Goal: Task Accomplishment & Management: Use online tool/utility

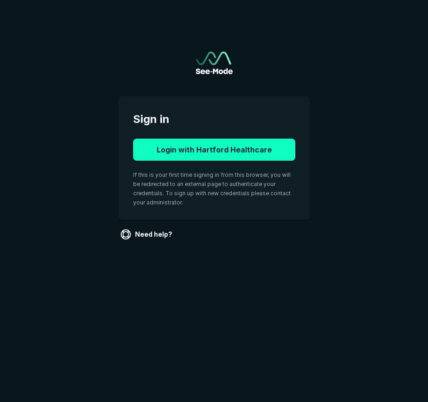
click at [269, 149] on button "Login with Hartford Healthcare" at bounding box center [214, 150] width 162 height 22
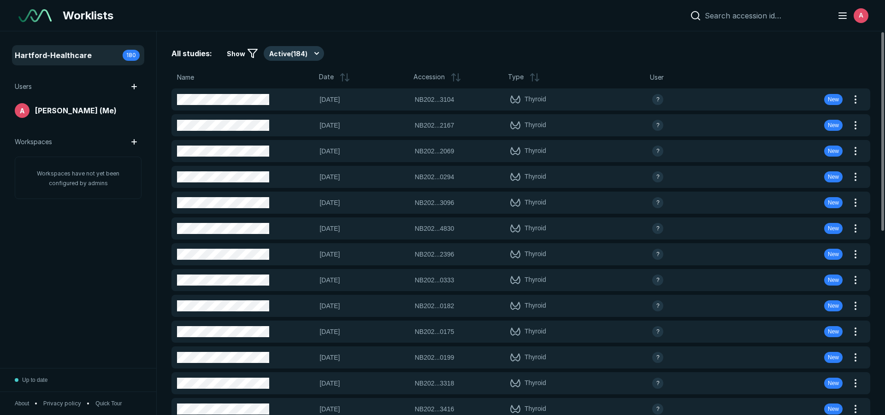
scroll to position [2893, 5166]
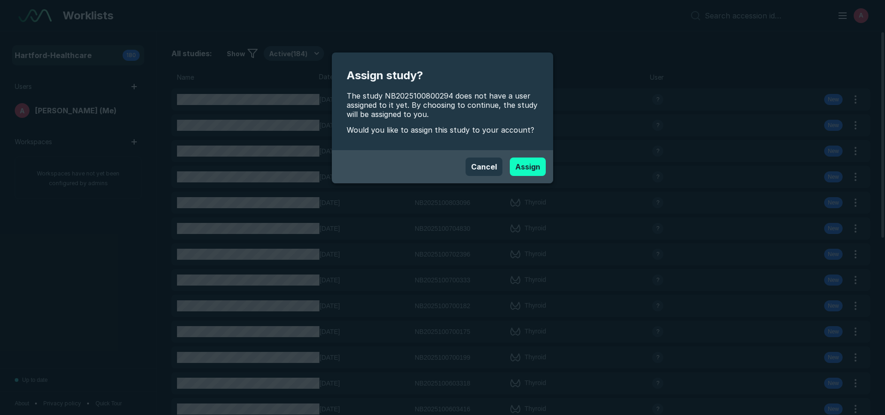
click at [428, 165] on button "Assign" at bounding box center [528, 167] width 36 height 18
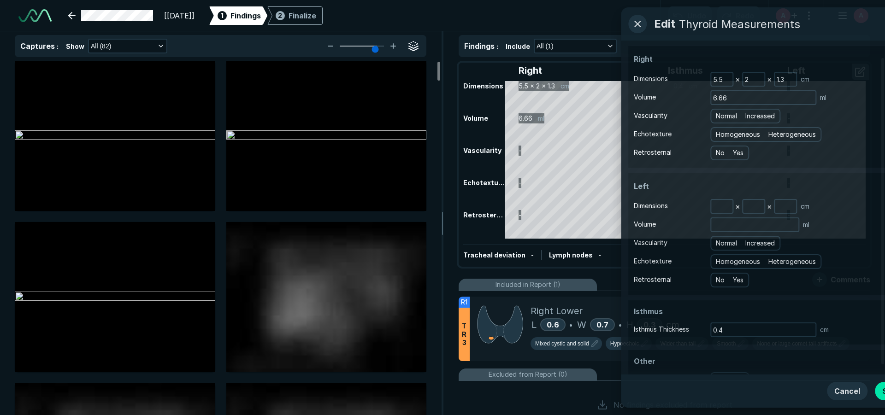
scroll to position [2893, 5166]
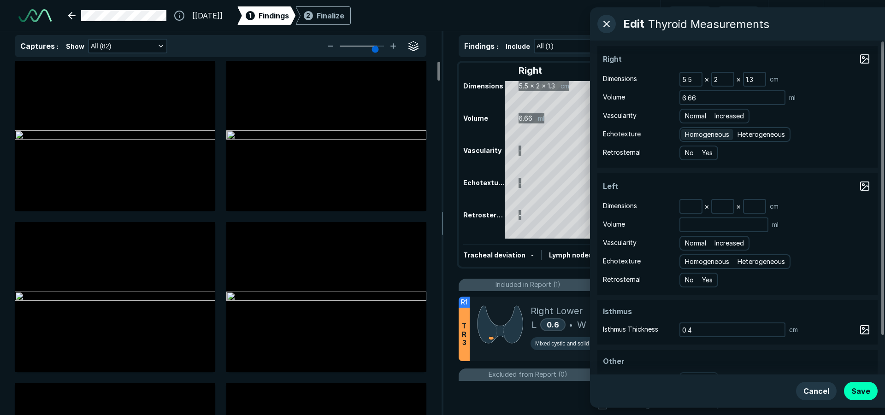
click at [428, 134] on span "Homogeneous" at bounding box center [707, 135] width 44 height 10
click at [428, 134] on input "Homogeneous" at bounding box center [686, 133] width 6 height 6
radio input "true"
click at [428, 116] on span "Normal" at bounding box center [695, 116] width 21 height 10
click at [428, 116] on input "Normal" at bounding box center [686, 115] width 6 height 6
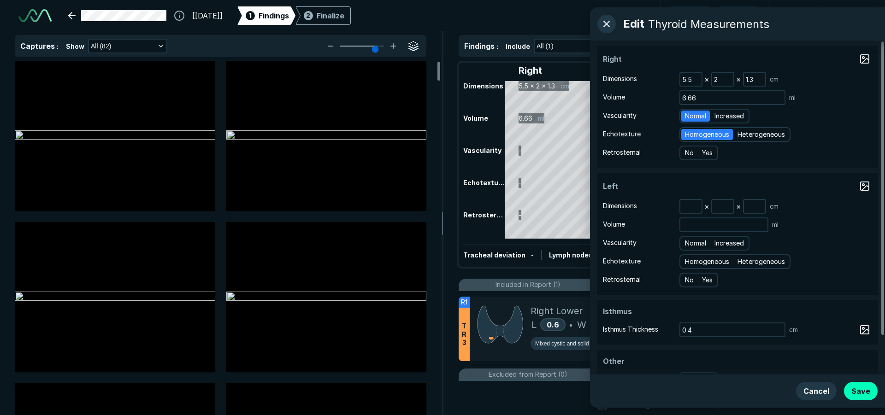
radio input "true"
click at [428, 394] on button "Save" at bounding box center [861, 391] width 34 height 18
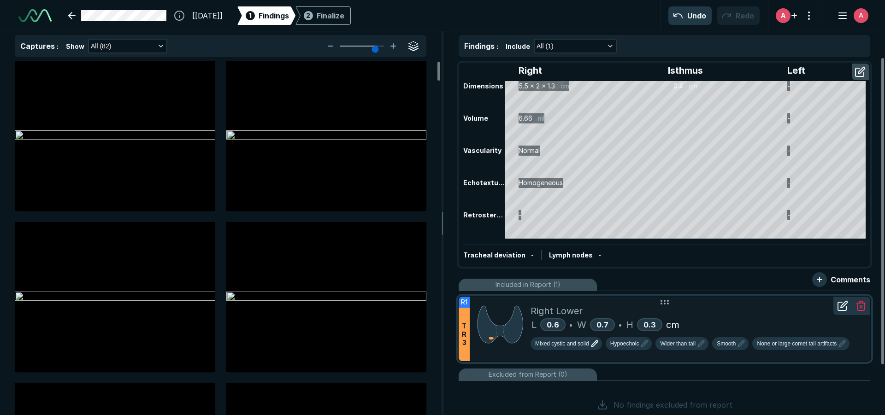
click at [428, 343] on span "Mixed cystic and solid" at bounding box center [562, 344] width 54 height 8
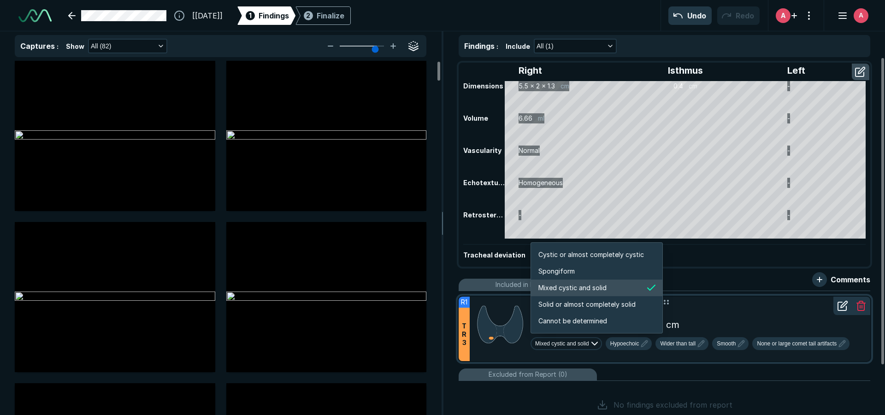
scroll to position [1538, 1770]
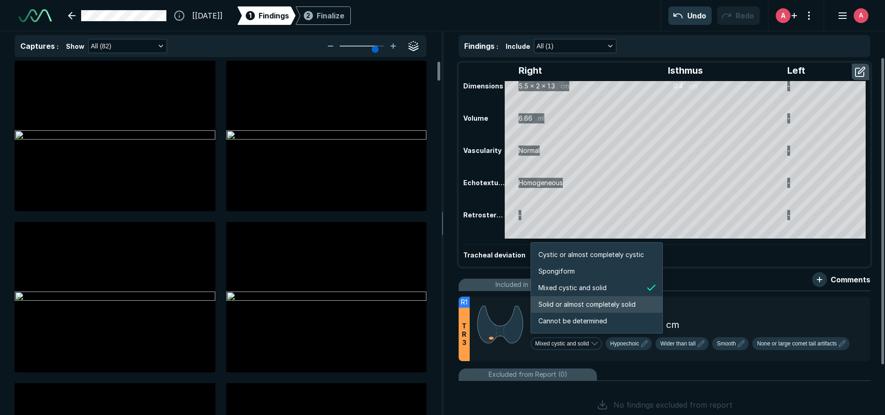
click at [428, 309] on span "Solid or almost completely solid" at bounding box center [586, 305] width 97 height 10
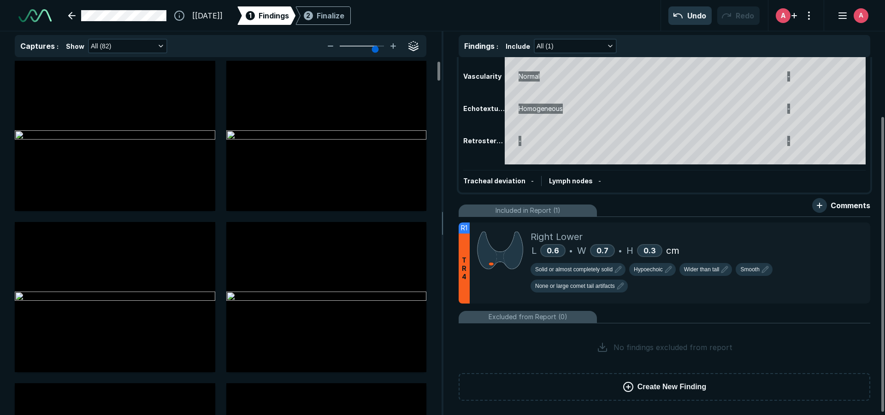
scroll to position [75, 0]
click at [344, 15] on div "Finalize" at bounding box center [331, 15] width 28 height 11
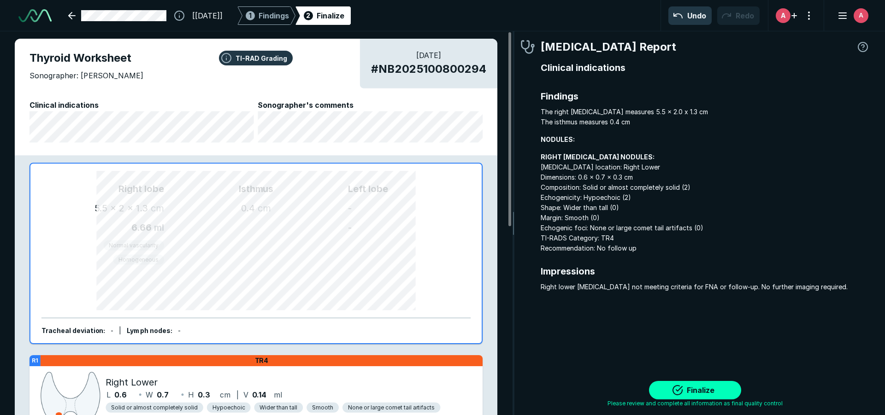
scroll to position [2859, 2744]
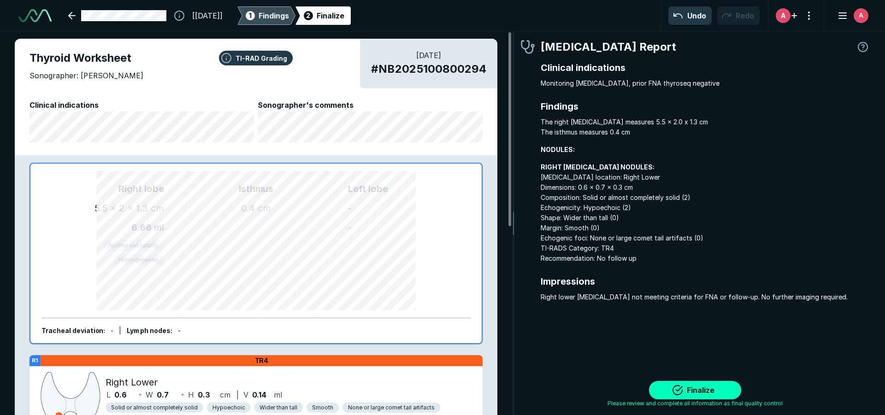
click at [289, 18] on span "Findings" at bounding box center [274, 15] width 30 height 11
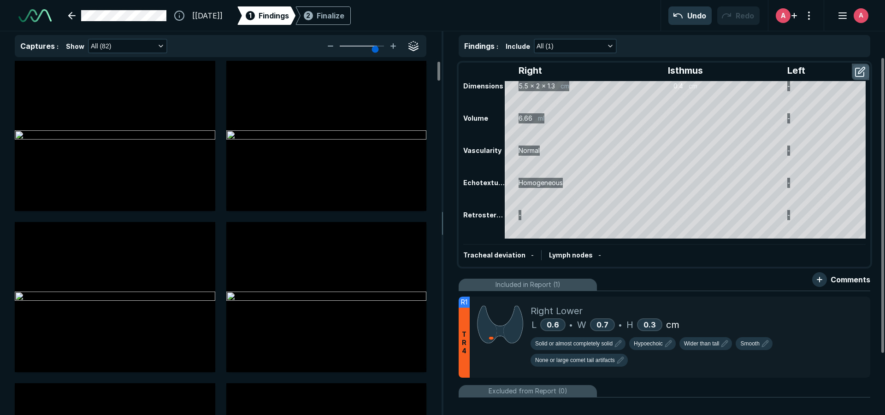
click at [428, 72] on button "button" at bounding box center [861, 72] width 17 height 15
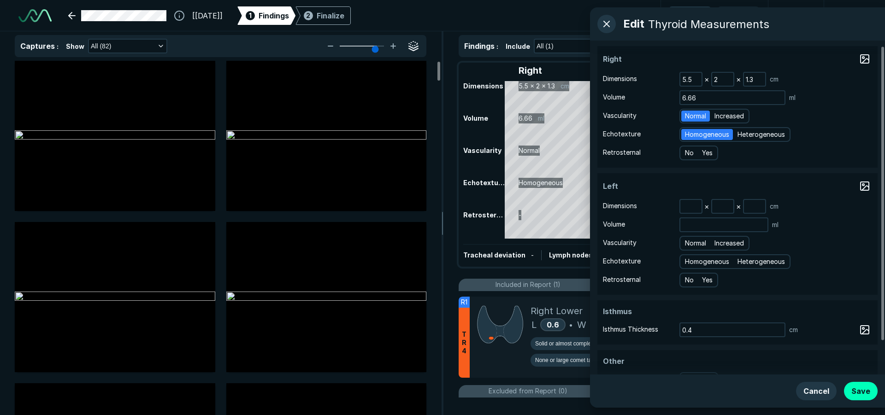
scroll to position [44, 0]
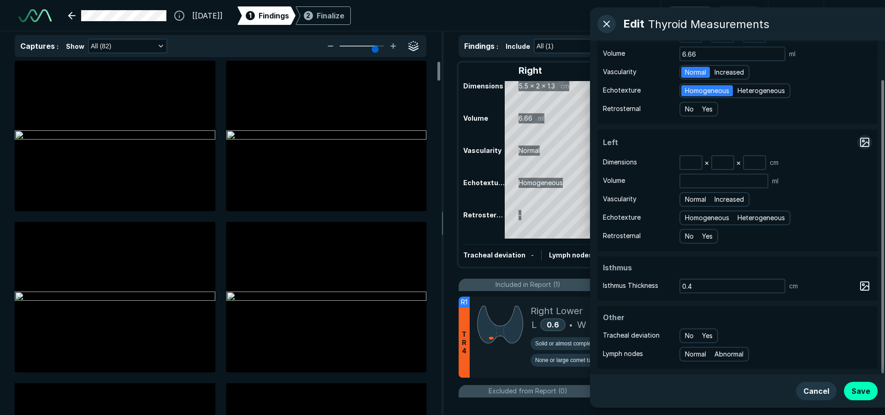
click at [428, 142] on button "button" at bounding box center [864, 142] width 15 height 15
click at [428, 390] on button "Cancel" at bounding box center [816, 391] width 41 height 18
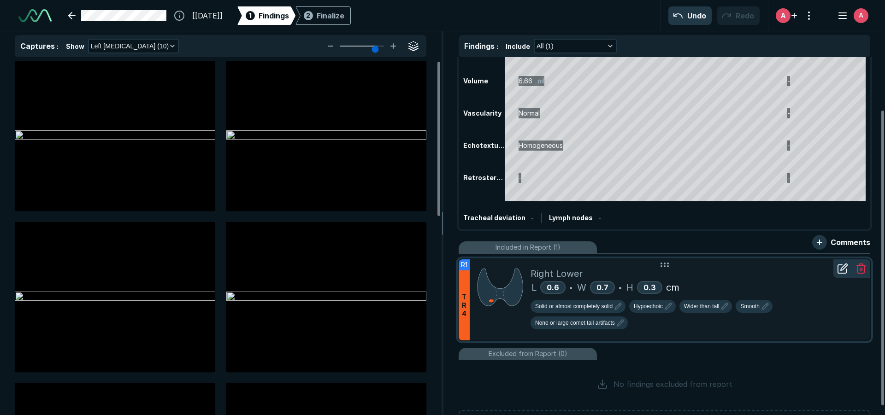
scroll to position [75, 0]
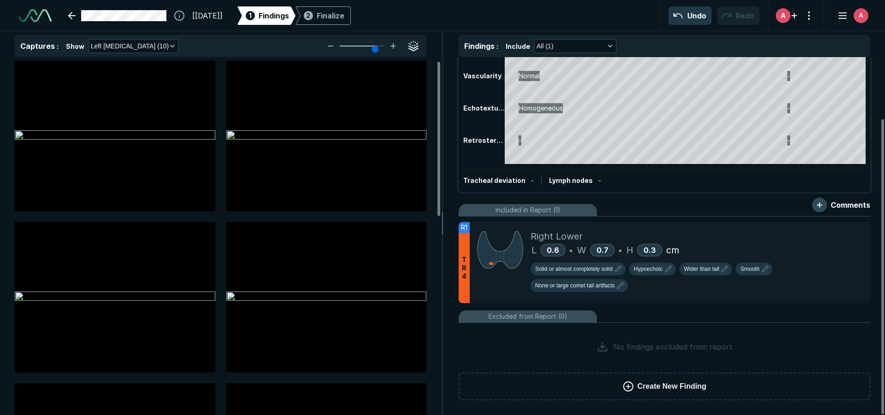
click at [428, 204] on button "button" at bounding box center [819, 205] width 15 height 15
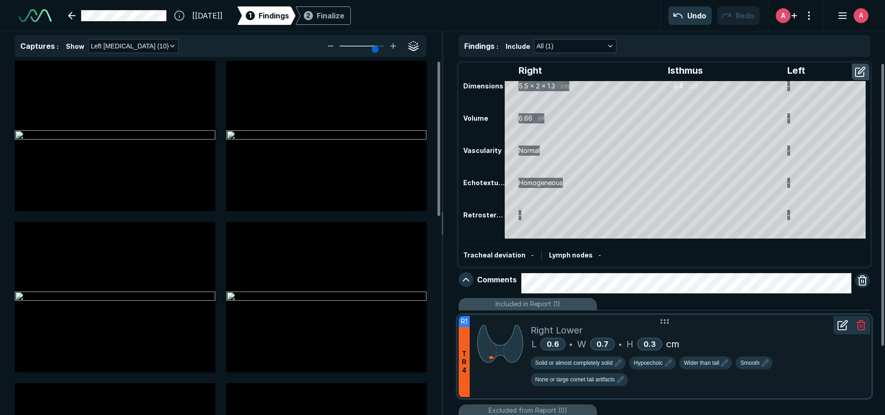
scroll to position [94, 0]
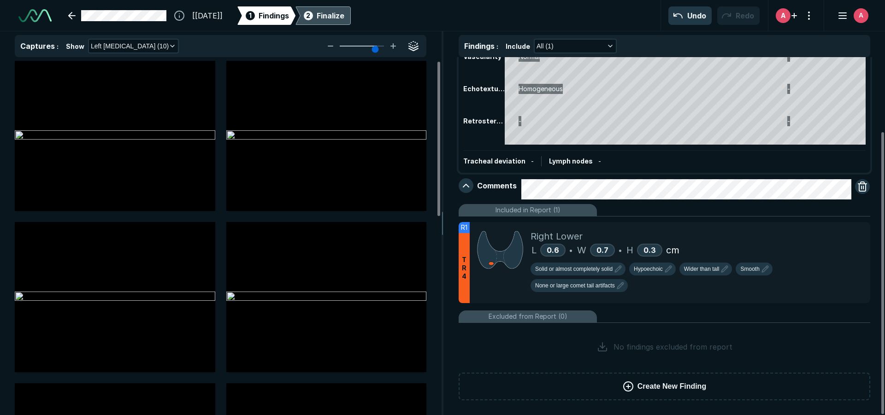
click at [344, 18] on div "Finalize" at bounding box center [331, 15] width 28 height 11
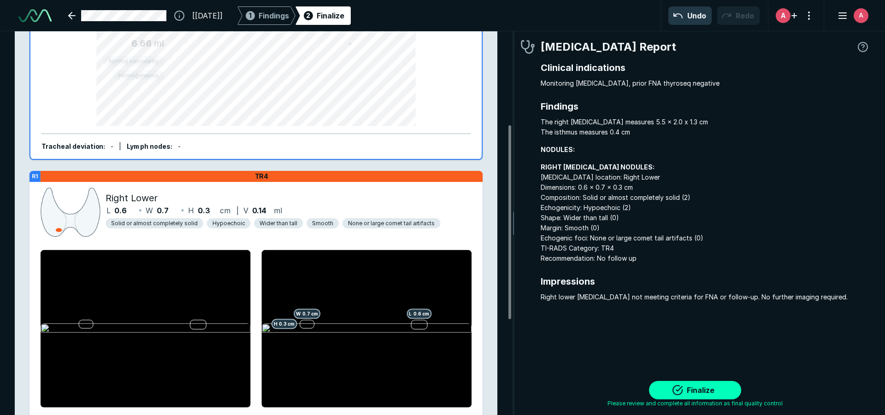
scroll to position [373, 0]
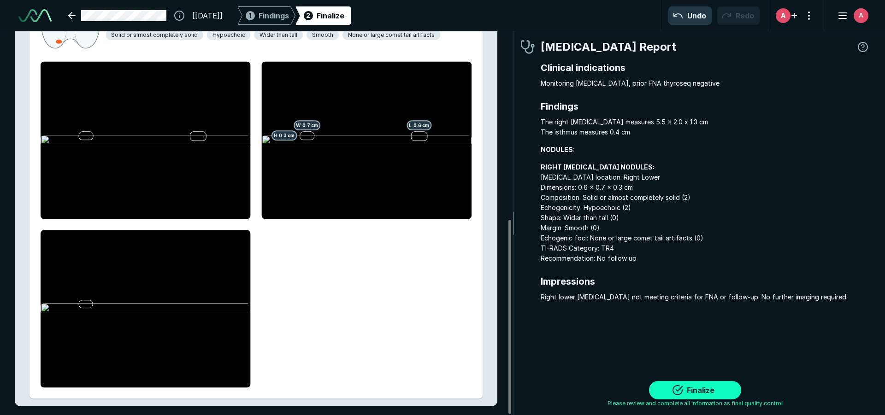
click at [428, 390] on button "Finalize" at bounding box center [695, 390] width 92 height 18
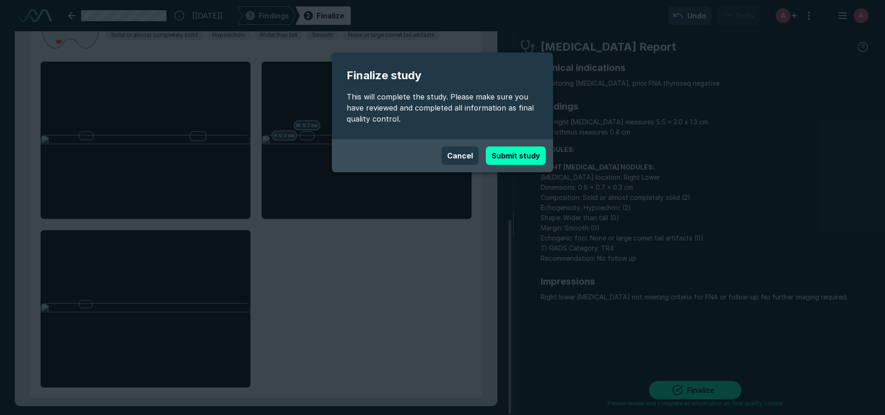
drag, startPoint x: 522, startPoint y: 159, endPoint x: 401, endPoint y: 347, distance: 223.7
click at [428, 159] on button "Submit study" at bounding box center [516, 156] width 60 height 18
type textarea "x"
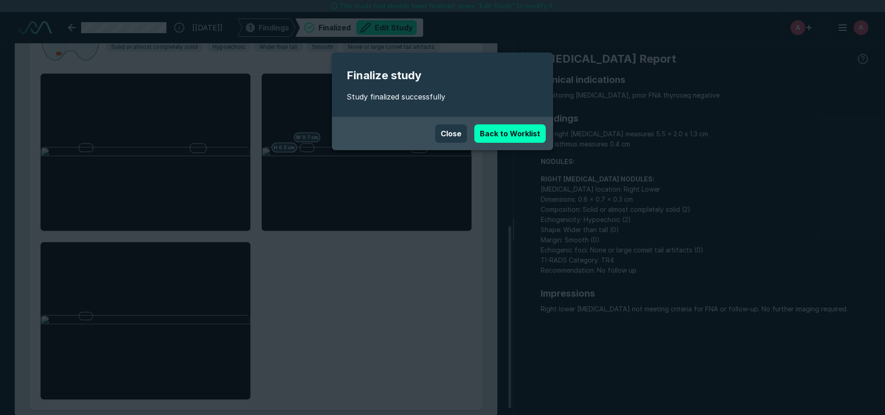
scroll to position [2839, 5166]
click at [428, 135] on link "Back to Worklist" at bounding box center [509, 133] width 71 height 18
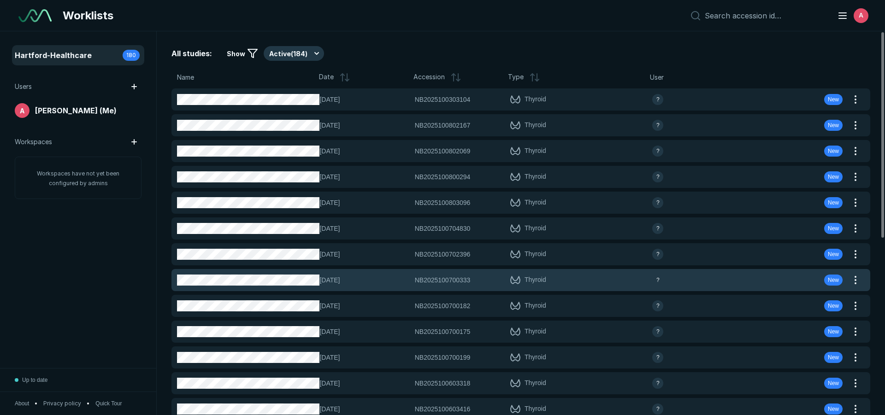
scroll to position [2893, 5166]
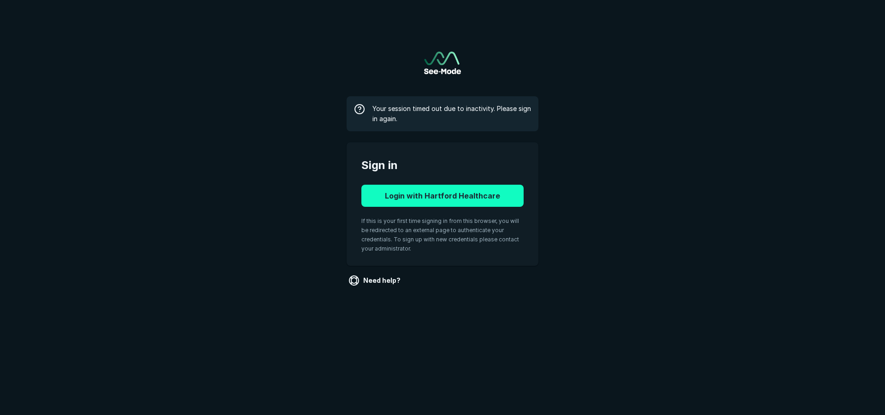
click at [476, 197] on button "Login with Hartford Healthcare" at bounding box center [442, 196] width 162 height 22
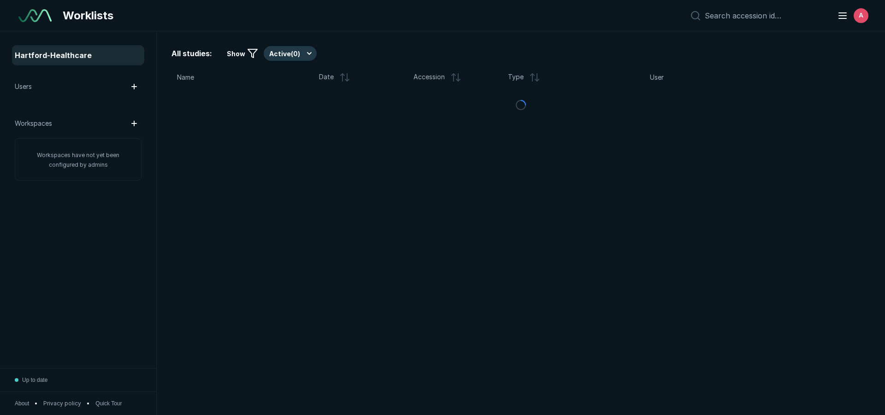
scroll to position [2745, 4314]
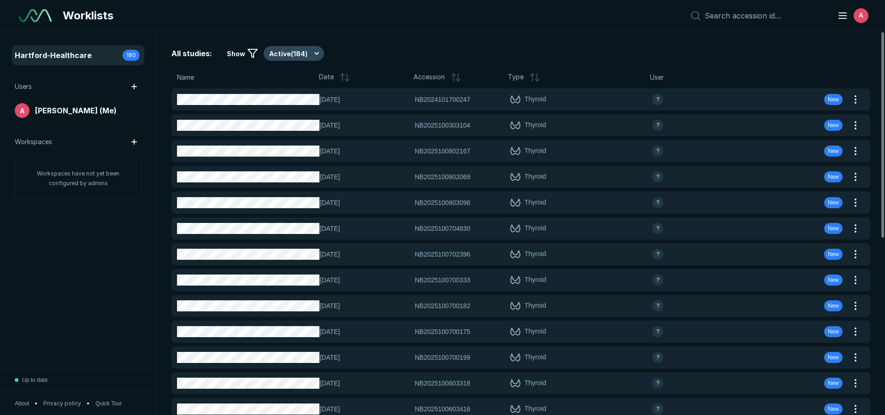
click at [284, 52] on button "Active ( 184 )" at bounding box center [294, 53] width 60 height 15
click at [297, 100] on span "Completed ( 23 )" at bounding box center [297, 99] width 46 height 10
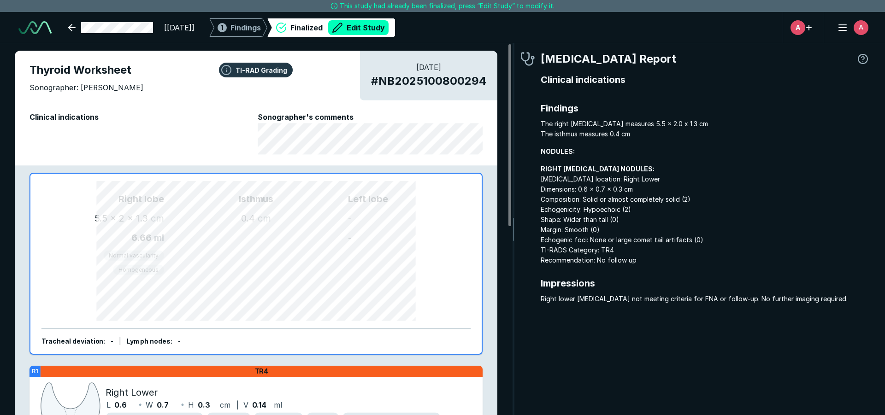
scroll to position [2839, 5166]
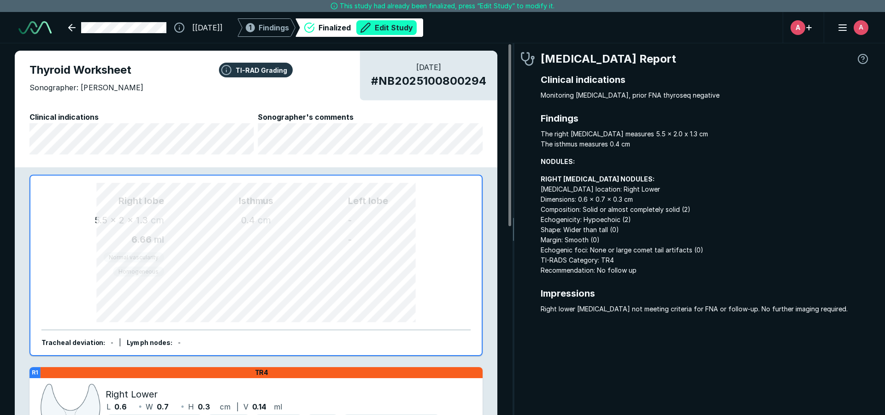
click at [417, 26] on button "Edit Study" at bounding box center [386, 27] width 60 height 15
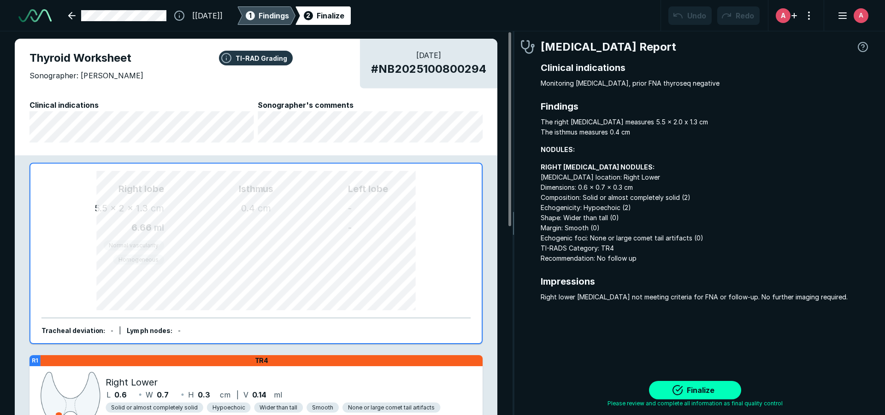
click at [289, 12] on span "Findings" at bounding box center [274, 15] width 30 height 11
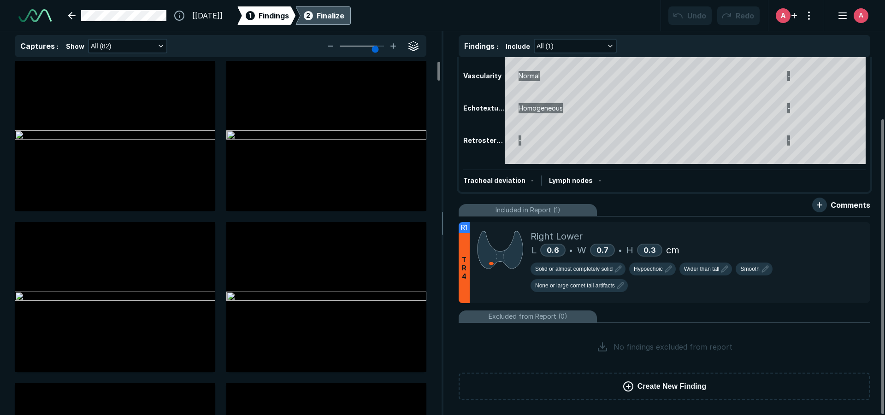
scroll to position [75, 0]
click at [842, 229] on icon at bounding box center [842, 231] width 11 height 11
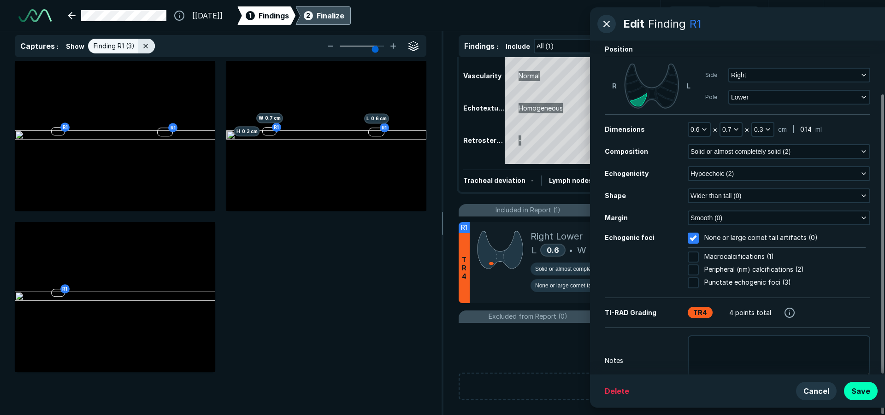
scroll to position [63, 0]
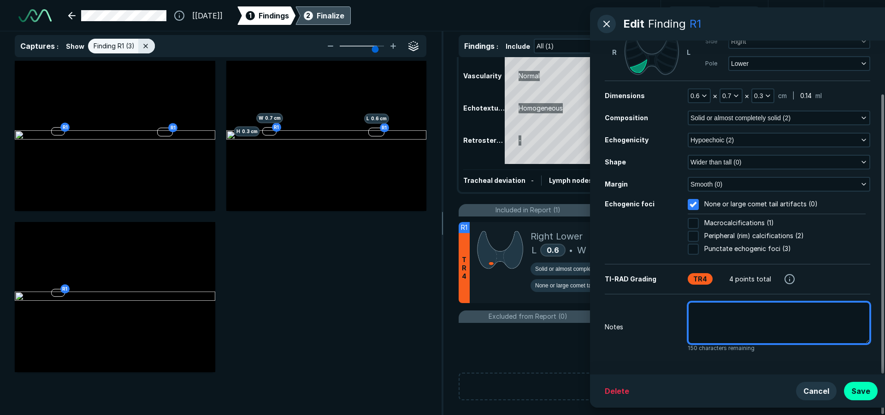
click at [747, 326] on textarea at bounding box center [779, 323] width 183 height 42
paste textarea "Lt Thyroid removed July 16th 2025. Rt Nodule prev. measurement 0.6 x 0.5x 0.3 c…"
type textarea "x"
type textarea "Lt Thyroid removed July 16th 2025. Rt Nodule prev. measurement 0.6 x 0.5x 0.3 c…"
drag, startPoint x: 816, startPoint y: 311, endPoint x: 672, endPoint y: 306, distance: 144.3
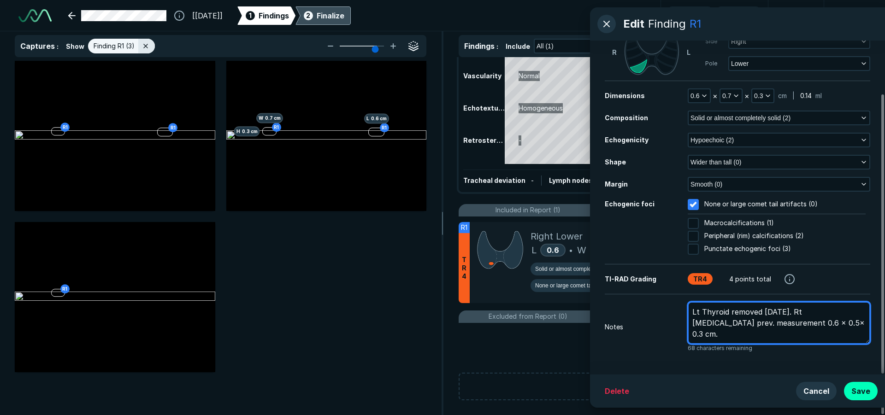
click at [672, 306] on div "Notes Lt Thyroid removed July 16th 2025. Rt Nodule prev. measurement 0.6 x 0.5x…" at bounding box center [737, 327] width 265 height 51
type textarea "x"
type textarea "Rt Nodule prev. measurement 0.6 x 0.5x 0.3 cm."
click at [733, 330] on textarea "Rt Nodule prev. measurement 0.6 x 0.5x 0.3 cm." at bounding box center [779, 323] width 183 height 42
drag, startPoint x: 745, startPoint y: 314, endPoint x: 690, endPoint y: 314, distance: 54.8
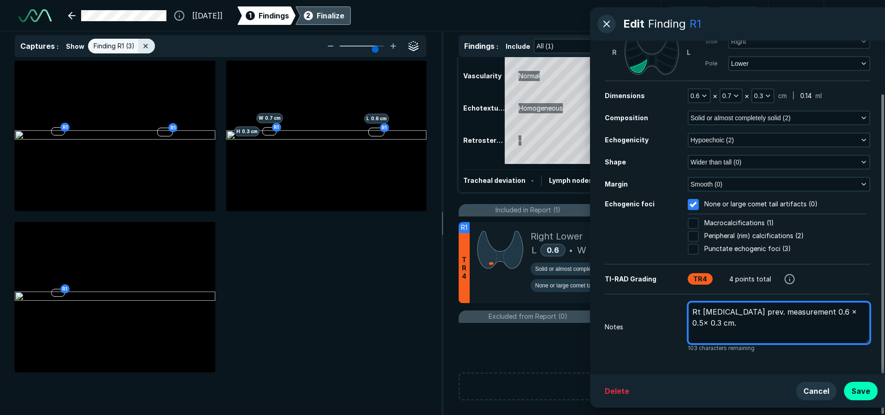
click at [690, 314] on textarea "Rt Nodule prev. measurement 0.6 x 0.5x 0.3 cm." at bounding box center [779, 323] width 183 height 42
type textarea "x"
type textarea "measurement 0.6 x 0.5x 0.3 cm."
type textarea "x"
type textarea "P measurement 0.6 x 0.5x 0.3 cm."
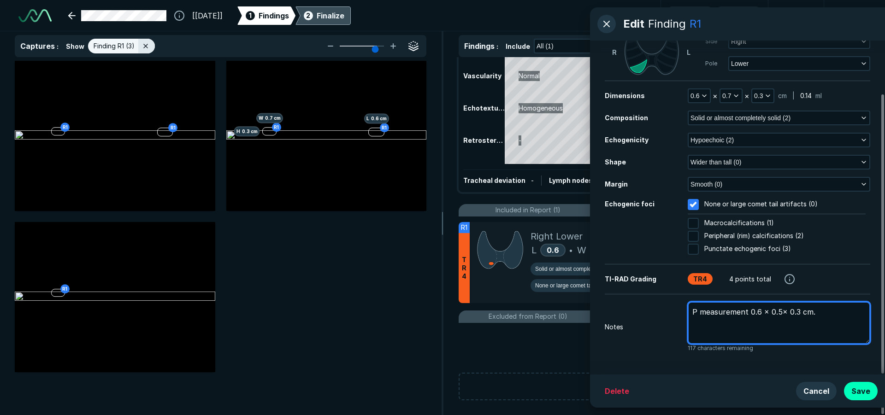
type textarea "x"
type textarea "Pr measurement 0.6 x 0.5x 0.3 cm."
type textarea "x"
type textarea "Pri measurement 0.6 x 0.5x 0.3 cm."
type textarea "x"
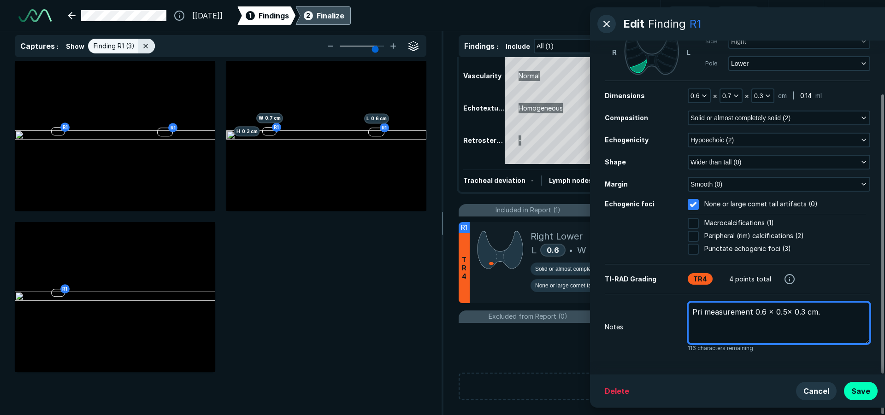
type textarea "Prio measurement 0.6 x 0.5x 0.3 cm."
type textarea "x"
type textarea "Prior measurement 0.6 x 0.5x 0.3 cm."
type textarea "x"
type textarea "Prior measurement 0.6 x 0.5x 0.3 cm."
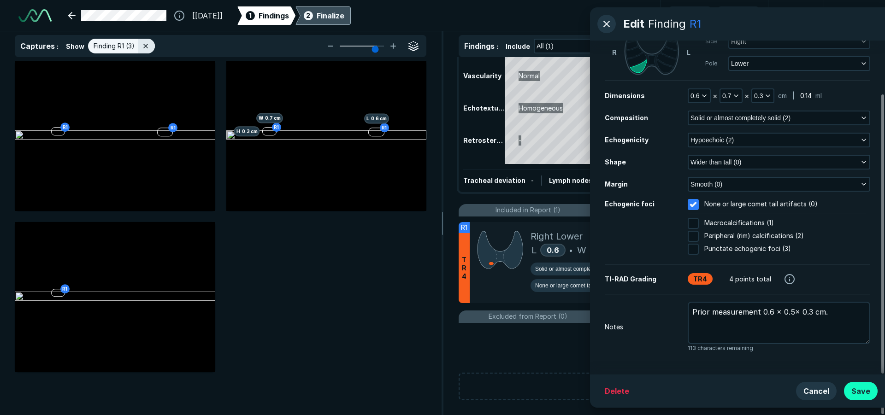
click at [865, 393] on button "Save" at bounding box center [861, 391] width 34 height 18
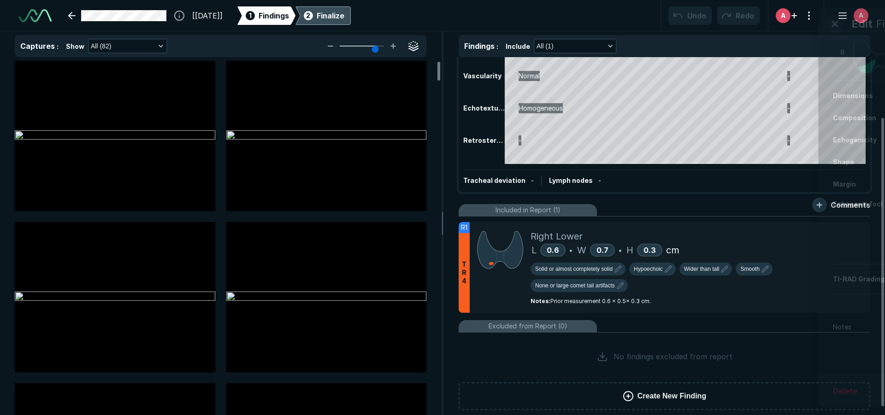
scroll to position [2679, 3022]
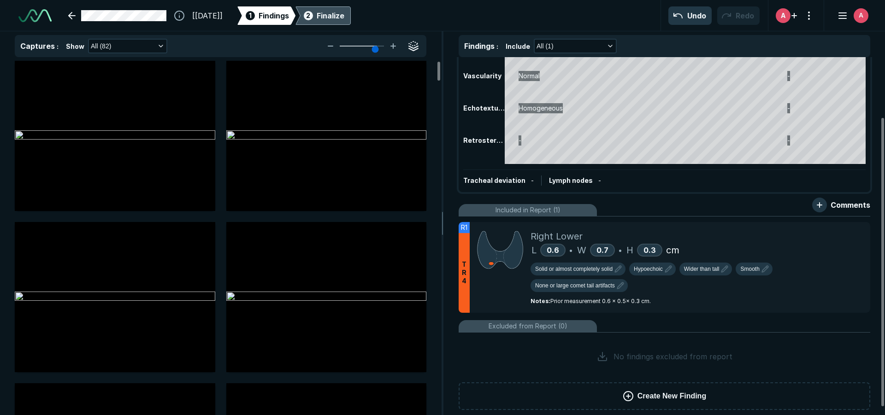
click at [340, 16] on div "2 Finalize" at bounding box center [323, 15] width 42 height 18
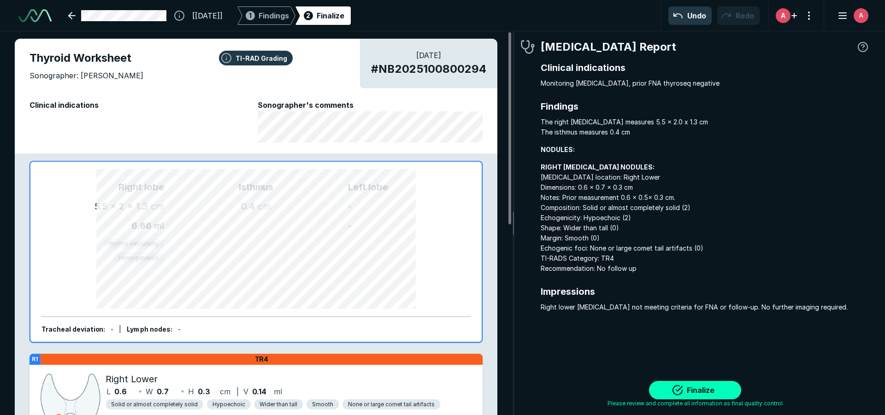
scroll to position [2859, 2744]
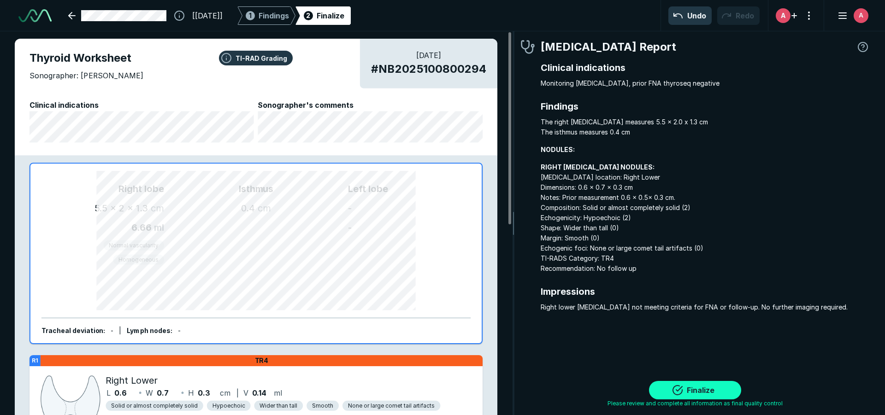
click at [711, 391] on button "Finalize" at bounding box center [695, 390] width 92 height 18
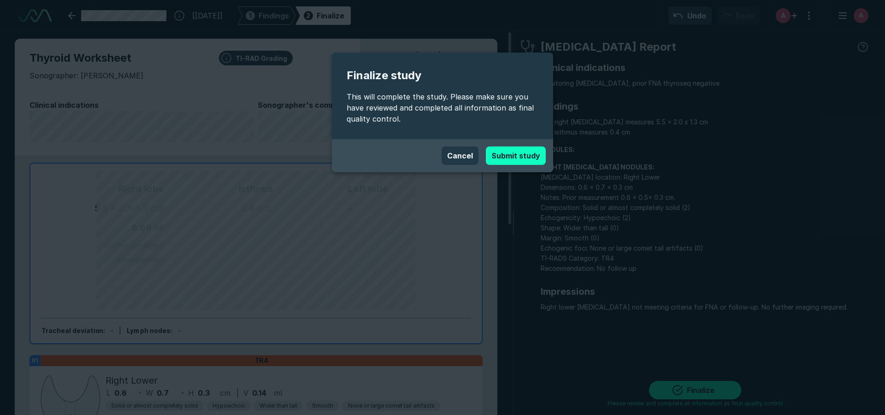
click at [533, 155] on button "Submit study" at bounding box center [516, 156] width 60 height 18
type textarea "x"
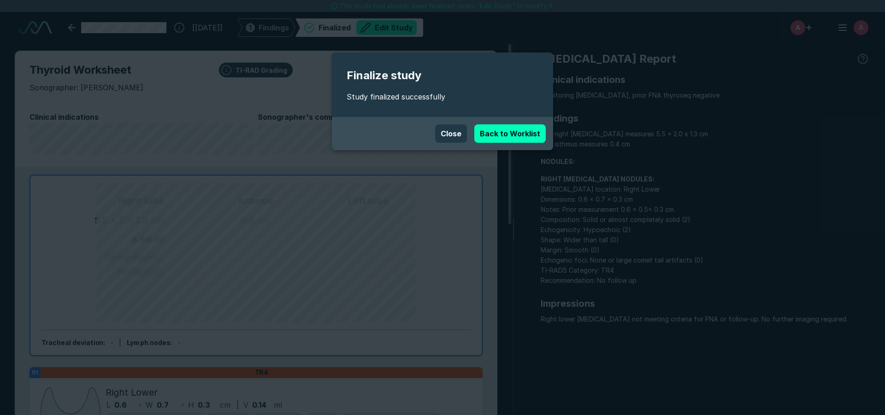
scroll to position [2839, 5166]
click at [531, 135] on link "Back to Worklist" at bounding box center [509, 133] width 71 height 18
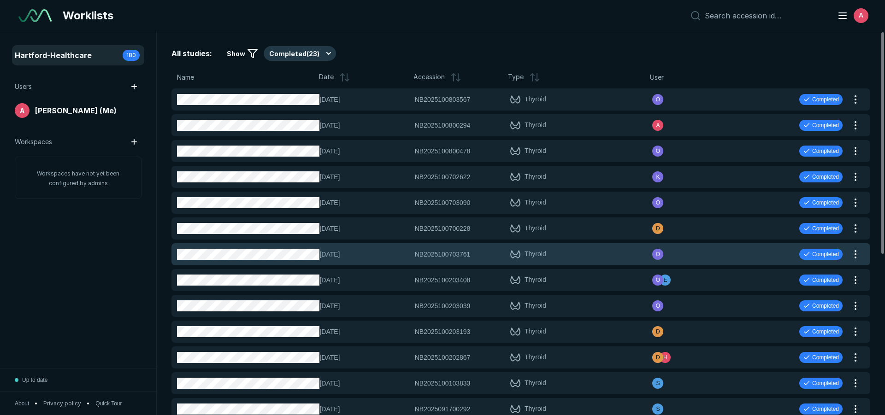
scroll to position [2893, 5166]
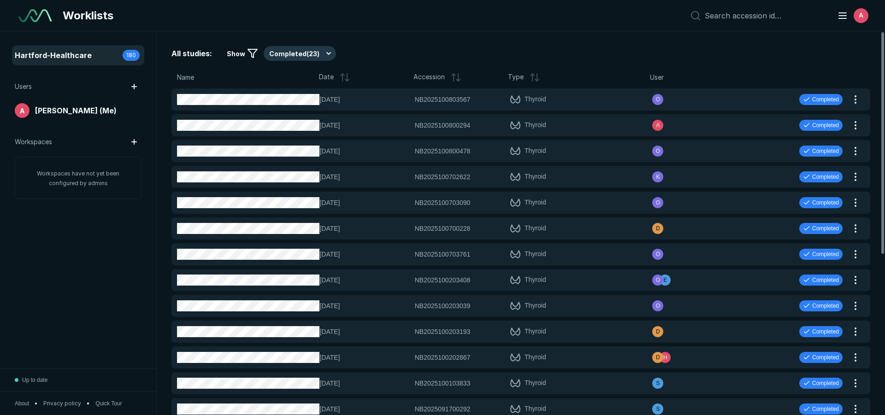
click at [183, 54] on span "All studies:" at bounding box center [191, 53] width 41 height 11
click at [327, 54] on button "Completed ( 23 )" at bounding box center [300, 53] width 72 height 15
click at [306, 76] on span "Active ( 184 )" at bounding box center [291, 81] width 35 height 10
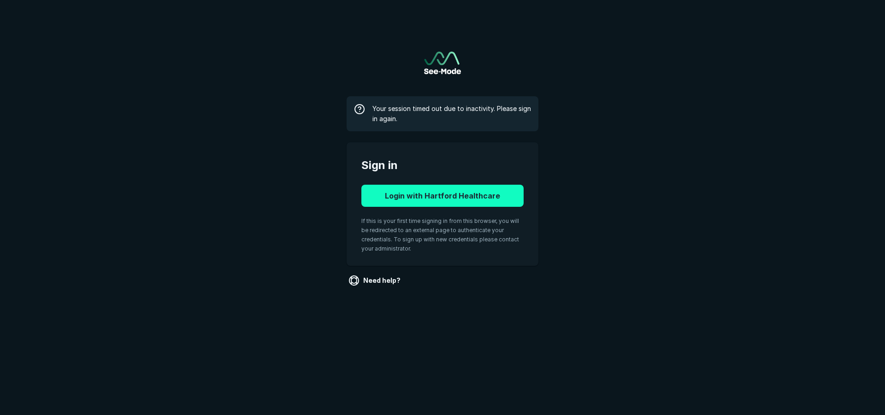
click at [435, 197] on button "Login with Hartford Healthcare" at bounding box center [442, 196] width 162 height 22
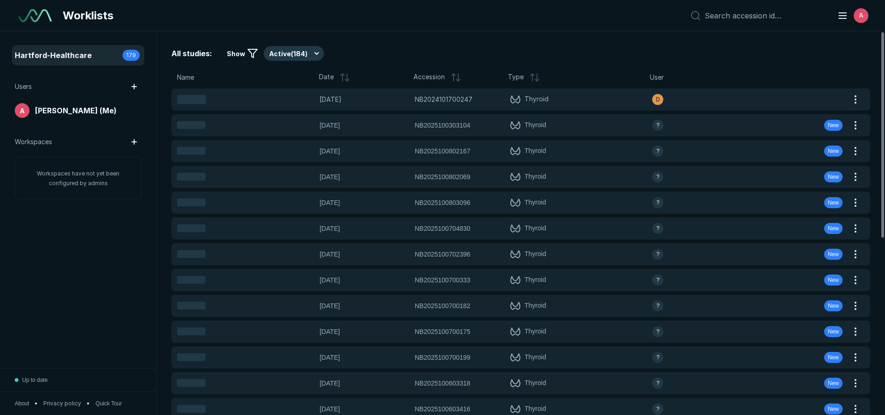
scroll to position [2745, 4314]
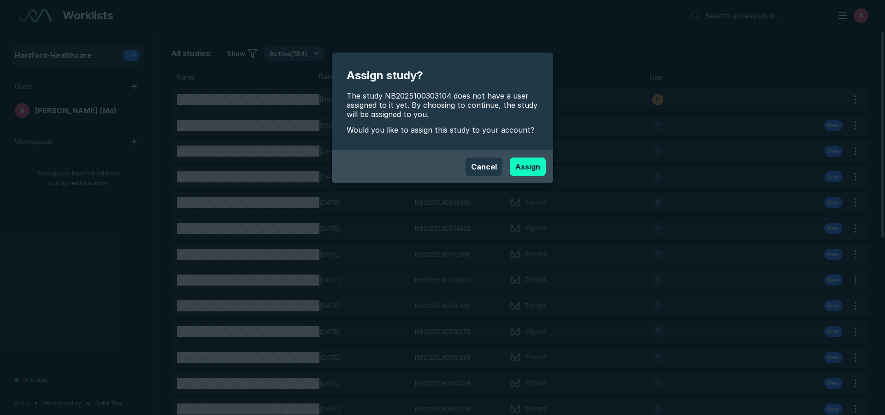
click at [530, 168] on button "Assign" at bounding box center [528, 167] width 36 height 18
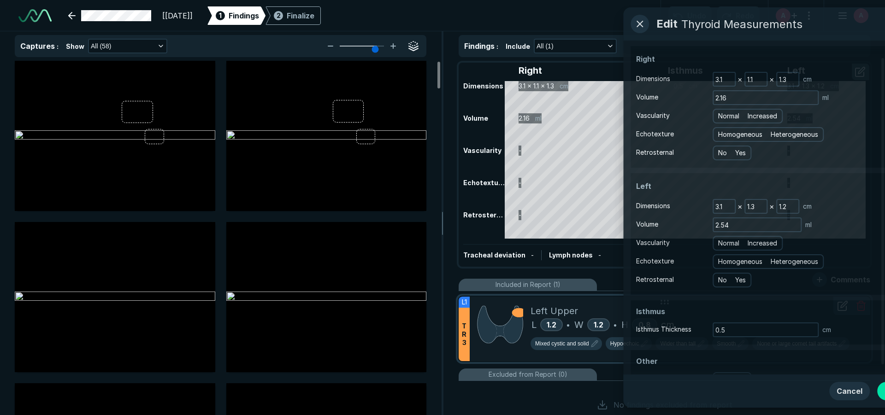
scroll to position [2893, 5166]
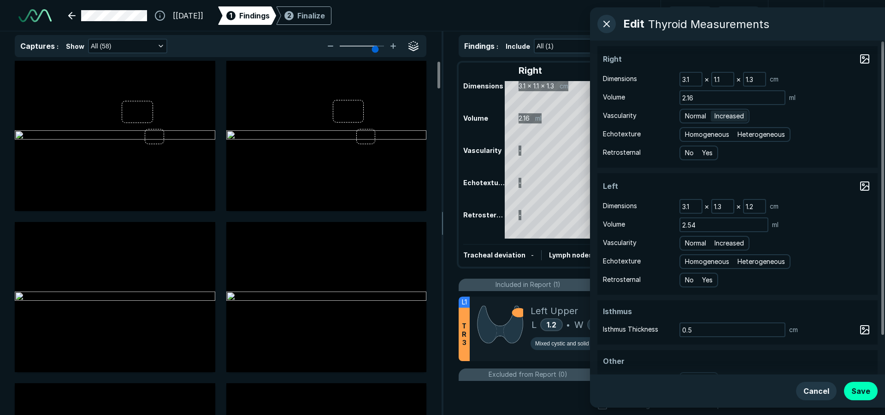
click at [730, 116] on span "Increased" at bounding box center [728, 116] width 29 height 10
click at [719, 116] on input "Increased" at bounding box center [716, 115] width 6 height 6
radio input "true"
click at [743, 244] on span "Increased" at bounding box center [728, 243] width 29 height 10
click at [719, 244] on input "Increased" at bounding box center [716, 242] width 6 height 6
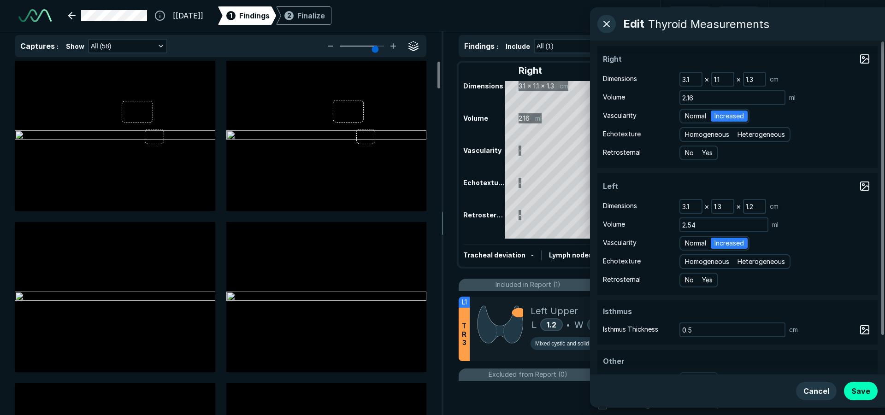
radio input "true"
click at [760, 265] on span "Heterogeneous" at bounding box center [760, 262] width 47 height 10
click at [742, 264] on input "Heterogeneous" at bounding box center [739, 261] width 6 height 6
radio input "true"
click at [761, 136] on span "Heterogeneous" at bounding box center [760, 135] width 47 height 10
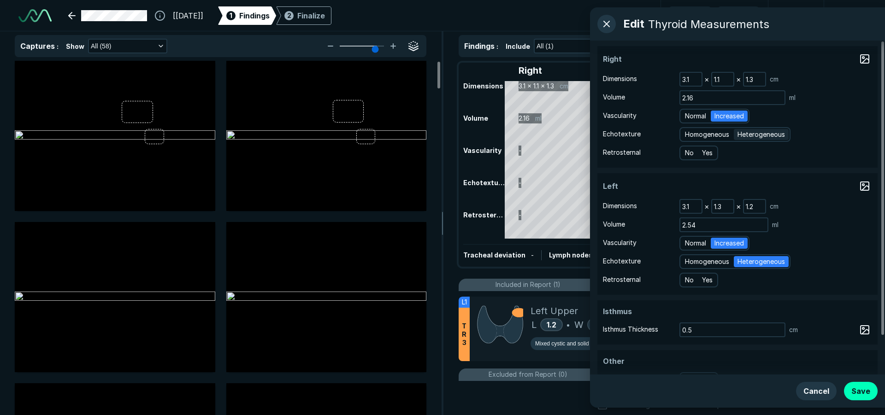
click at [742, 136] on input "Heterogeneous" at bounding box center [739, 133] width 6 height 6
radio input "true"
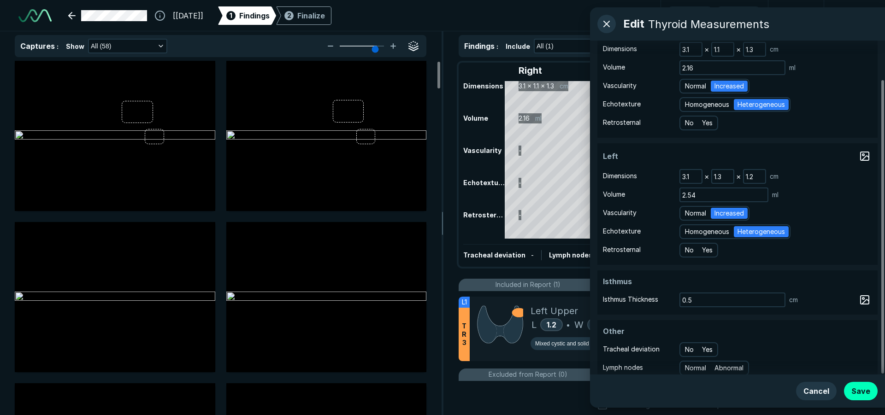
scroll to position [44, 0]
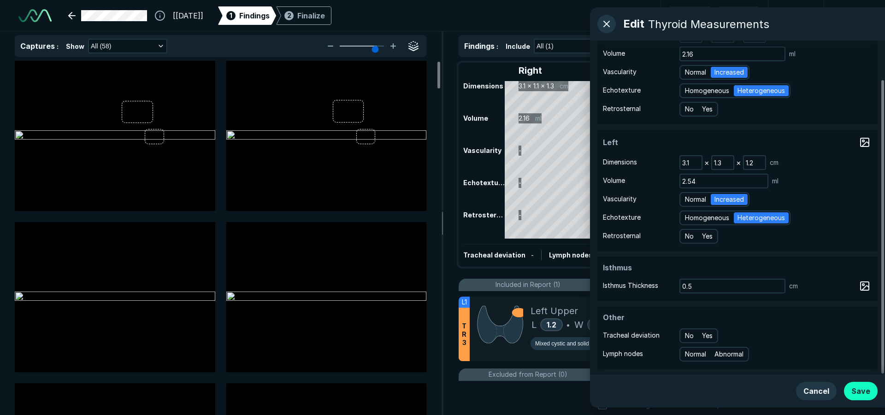
click at [866, 395] on button "Save" at bounding box center [861, 391] width 34 height 18
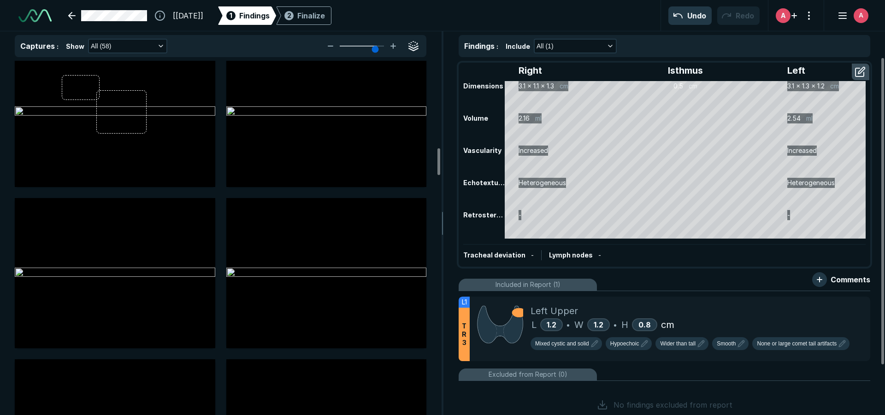
scroll to position [1152, 0]
click at [463, 342] on span "T R 3" at bounding box center [464, 334] width 5 height 25
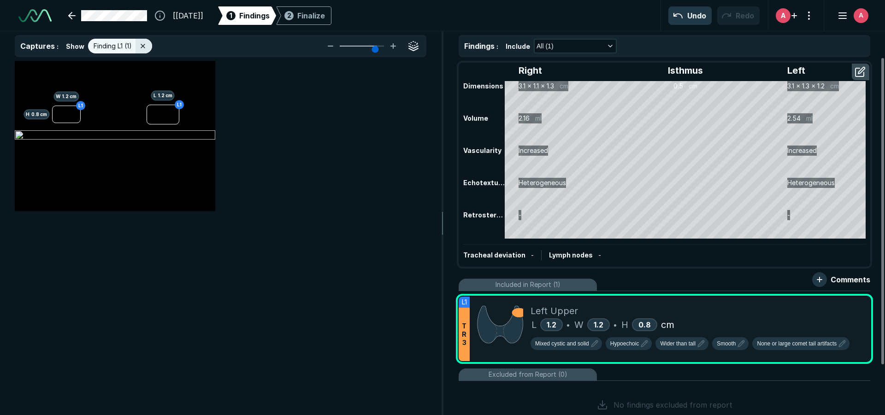
scroll to position [2679, 3022]
click at [414, 46] on button "button" at bounding box center [413, 46] width 15 height 15
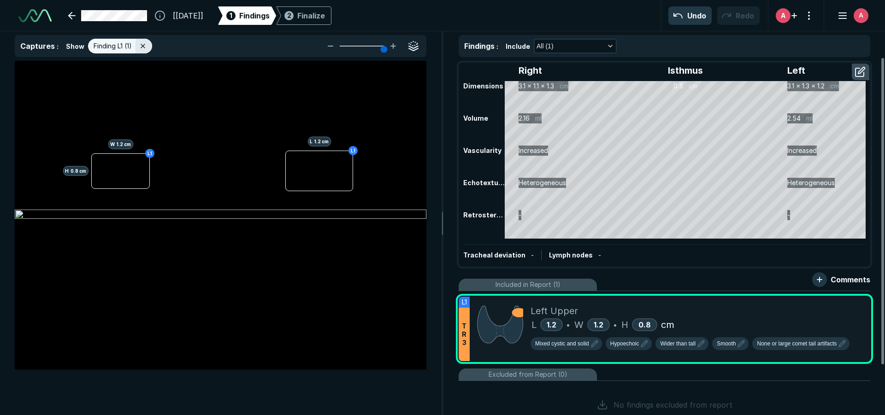
drag, startPoint x: 375, startPoint y: 51, endPoint x: 386, endPoint y: 51, distance: 11.5
type input "6"
click at [386, 47] on input "range" at bounding box center [362, 46] width 52 height 1
click at [325, 15] on div "Finalize" at bounding box center [311, 15] width 28 height 11
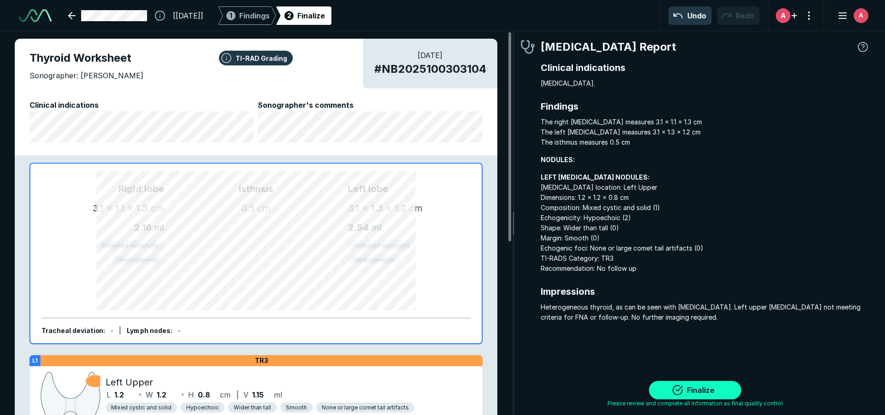
click at [706, 390] on button "Finalize" at bounding box center [695, 390] width 92 height 18
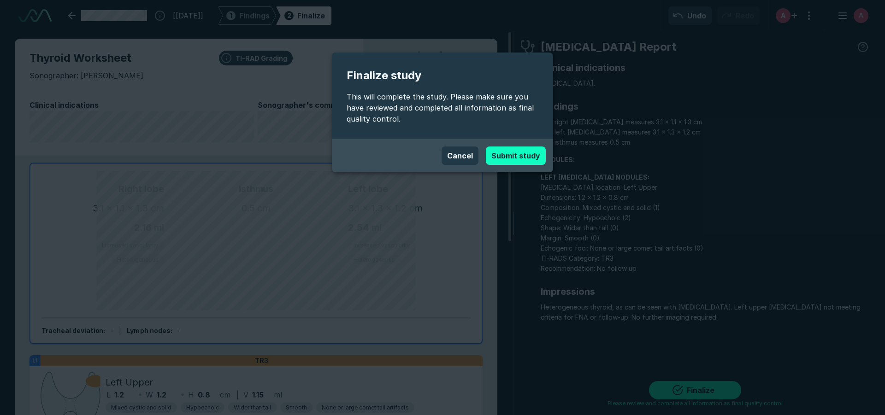
click at [518, 157] on button "Submit study" at bounding box center [516, 156] width 60 height 18
type textarea "x"
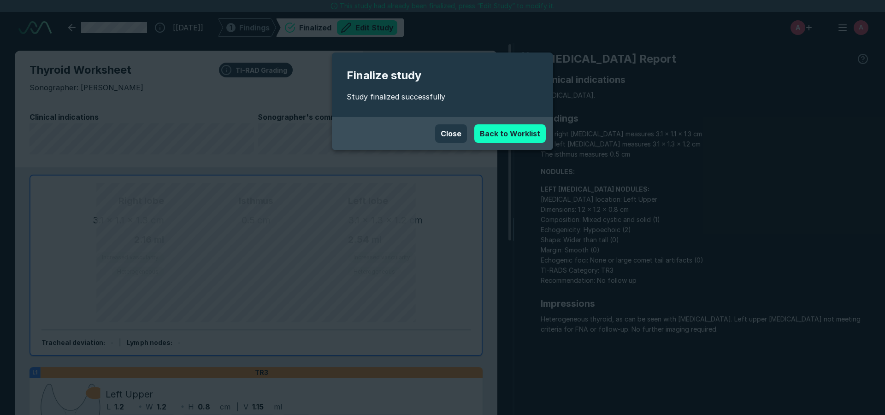
click at [508, 136] on link "Back to Worklist" at bounding box center [509, 133] width 71 height 18
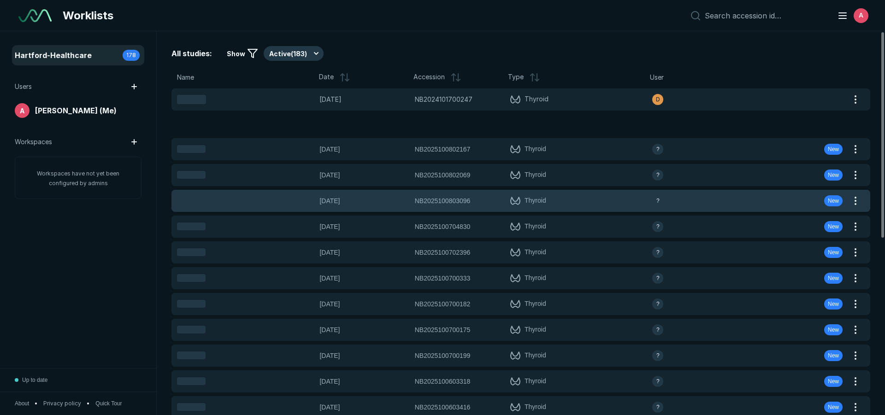
scroll to position [2615, 1888]
